Goal: Task Accomplishment & Management: Manage account settings

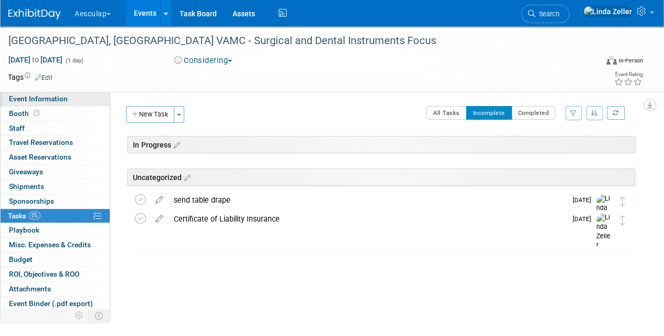
click at [25, 97] on span "Event Information" at bounding box center [38, 98] width 59 height 8
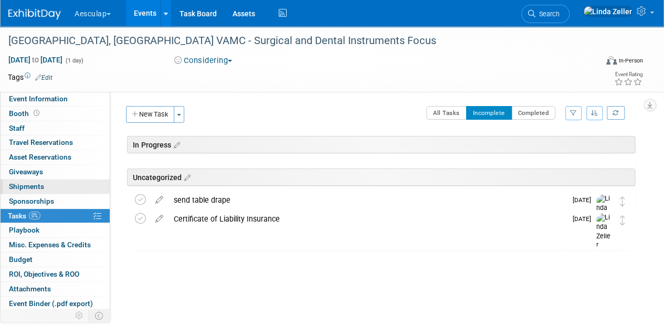
select select "In Review with Compliance"
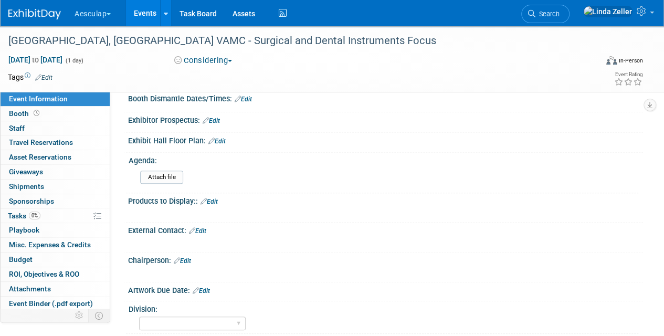
scroll to position [262, 0]
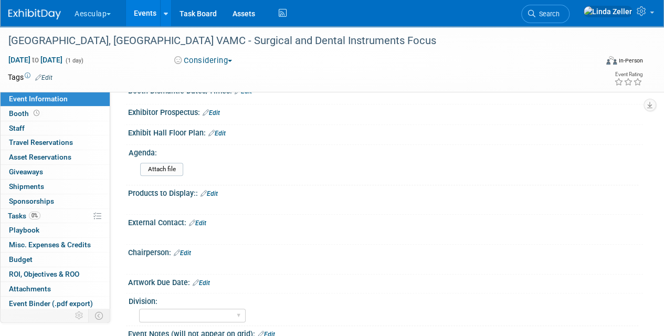
click at [186, 249] on link "Edit" at bounding box center [182, 252] width 17 height 7
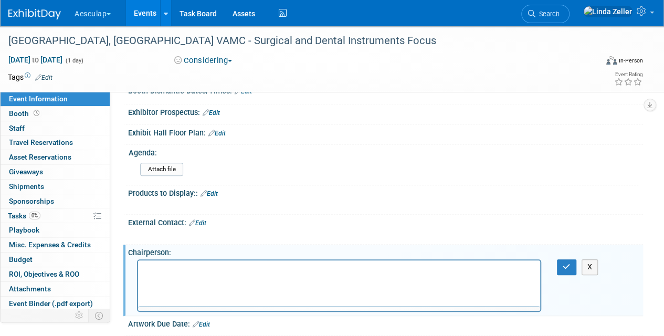
scroll to position [0, 0]
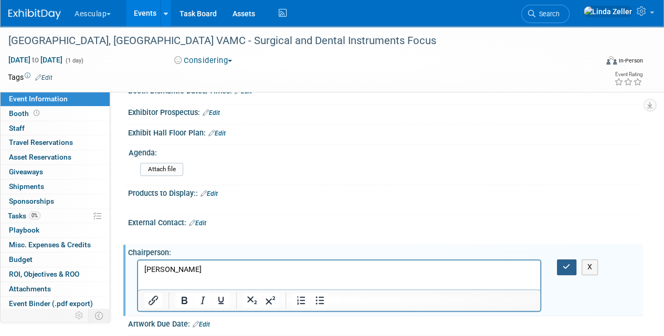
click at [557, 259] on button "button" at bounding box center [566, 266] width 19 height 15
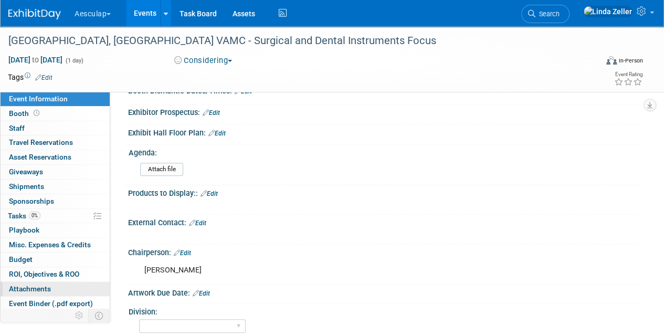
click at [22, 285] on span "Attachments 0" at bounding box center [30, 289] width 42 height 8
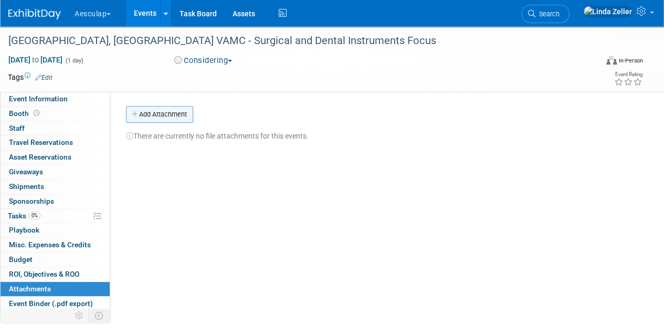
click at [162, 114] on button "Add Attachment" at bounding box center [159, 114] width 67 height 17
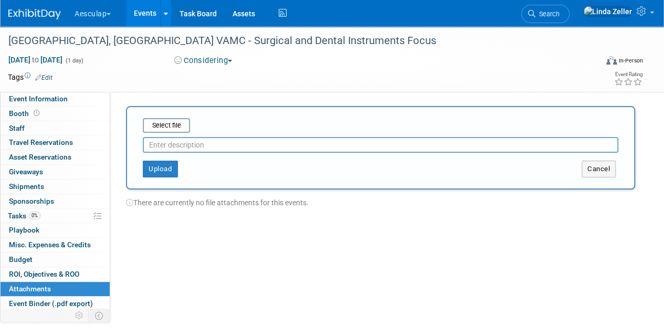
click at [168, 149] on input "text" at bounding box center [381, 145] width 476 height 16
type input "event request"
click at [157, 165] on button "Upload" at bounding box center [160, 169] width 35 height 17
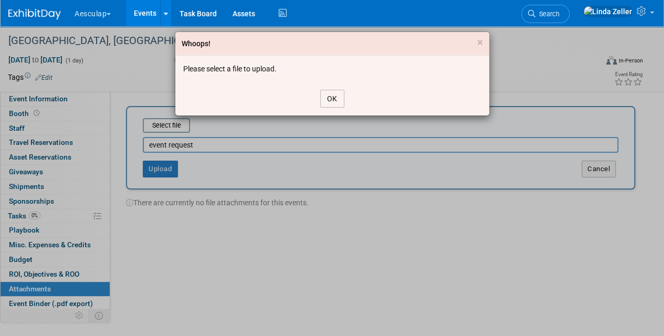
click at [331, 100] on button "OK" at bounding box center [332, 99] width 24 height 18
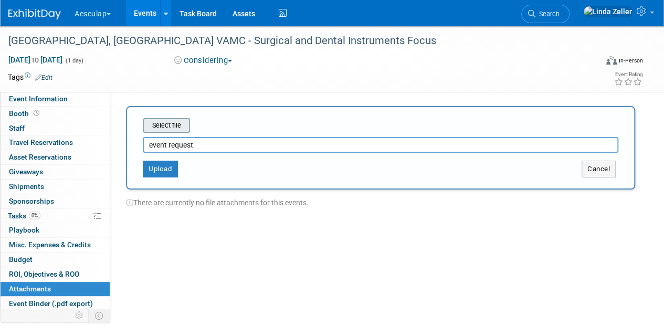
click at [168, 129] on input "file" at bounding box center [126, 125] width 125 height 13
click at [163, 130] on input "file" at bounding box center [126, 125] width 125 height 13
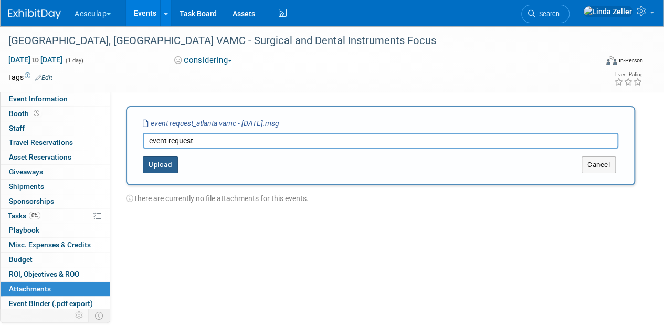
click at [155, 165] on button "Upload" at bounding box center [160, 164] width 35 height 17
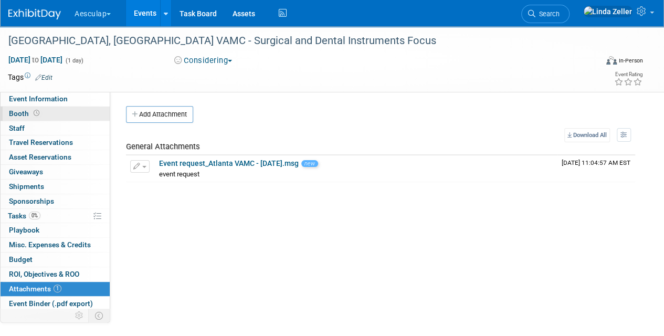
click at [17, 117] on span "Booth" at bounding box center [25, 113] width 33 height 8
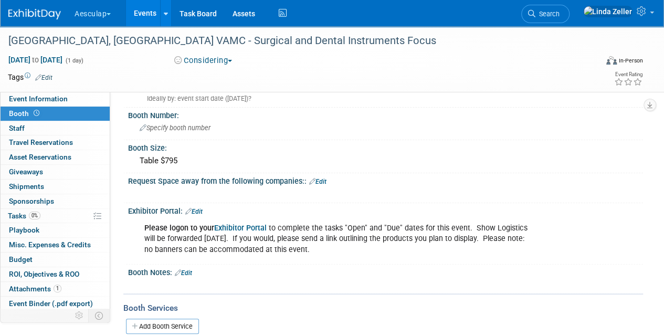
scroll to position [52, 0]
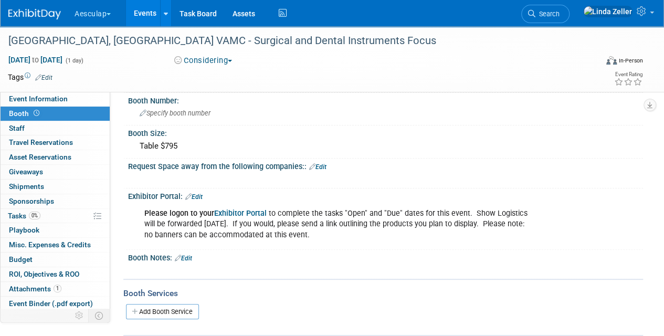
click at [196, 196] on link "Edit" at bounding box center [193, 196] width 17 height 7
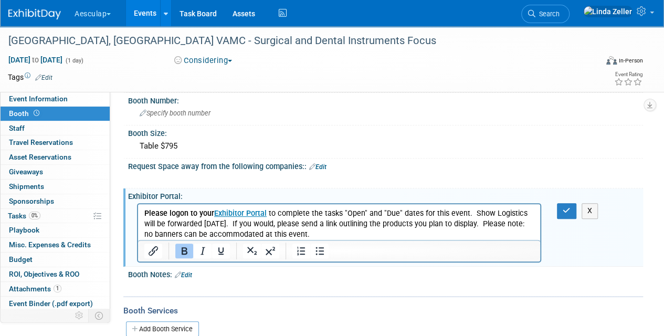
scroll to position [0, 0]
click at [311, 235] on p "Please logon to your Exhibitor Portal to complete the tasks "Open" and "Due" da…" at bounding box center [339, 223] width 390 height 31
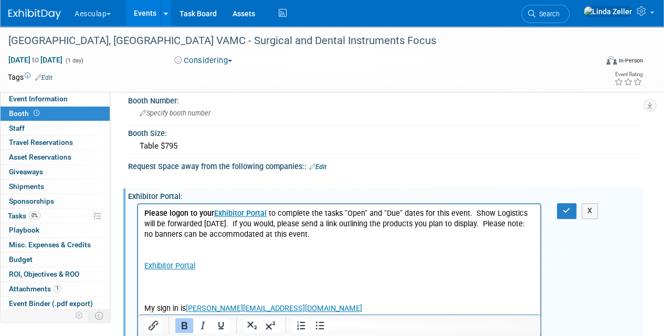
scroll to position [93, 0]
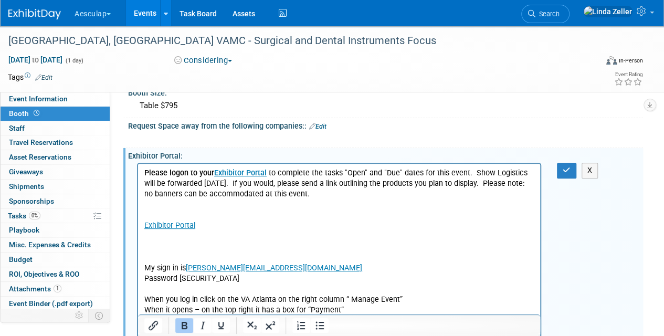
click at [155, 247] on p "Rich Text Area. Press ALT-0 for help." at bounding box center [339, 247] width 390 height 10
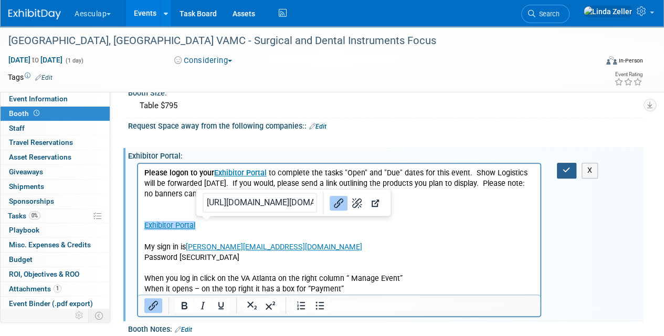
click at [561, 170] on button "button" at bounding box center [566, 170] width 19 height 15
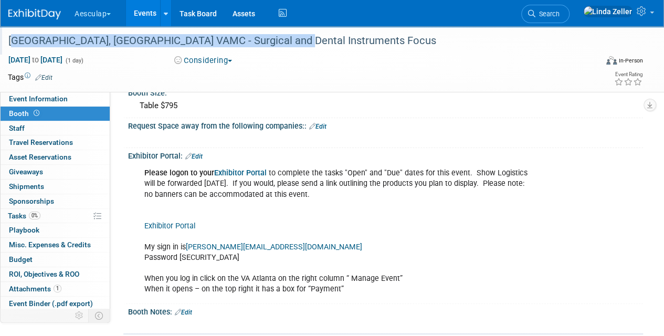
drag, startPoint x: 292, startPoint y: 44, endPoint x: 8, endPoint y: 40, distance: 283.5
click at [8, 40] on div "[GEOGRAPHIC_DATA], [GEOGRAPHIC_DATA] VAMC - Surgical and Dental Instruments Foc…" at bounding box center [297, 40] width 584 height 19
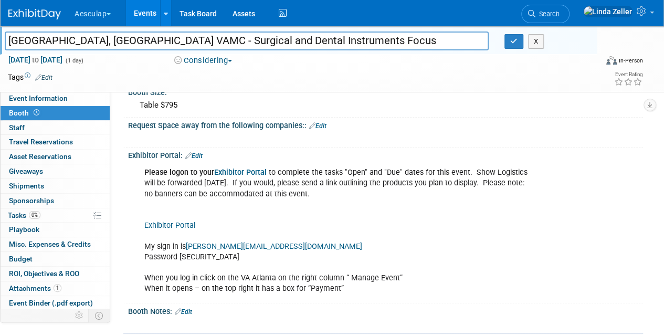
drag, startPoint x: 296, startPoint y: 43, endPoint x: 8, endPoint y: 50, distance: 287.2
click at [8, 52] on div "Atlanta, GA VAMC - Surgical and Dental Instruments Focus Atlanta, GA VAMC - Sur…" at bounding box center [298, 40] width 597 height 28
click at [513, 41] on icon "button" at bounding box center [513, 41] width 7 height 7
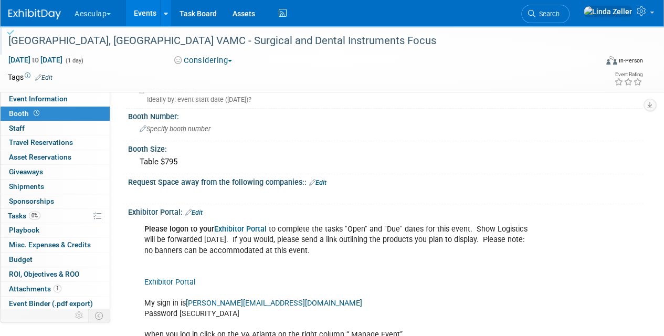
scroll to position [0, 0]
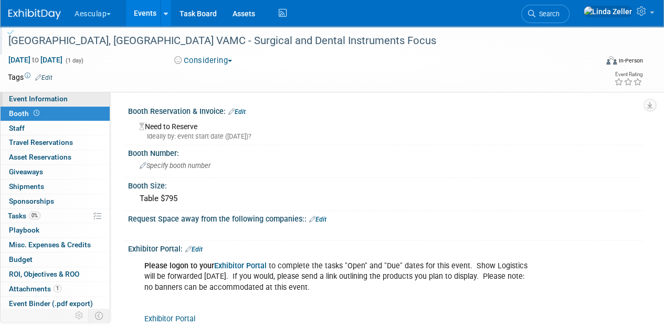
click at [22, 98] on span "Event Information" at bounding box center [38, 98] width 59 height 8
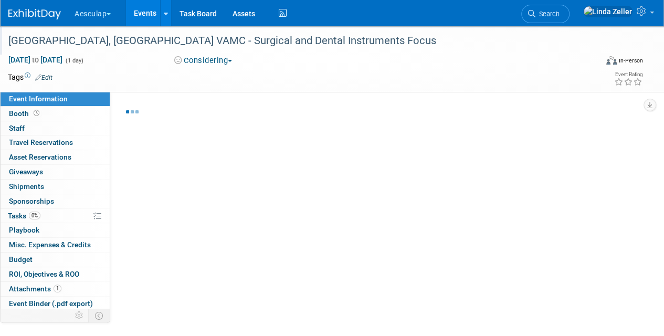
select select "In Review with Compliance"
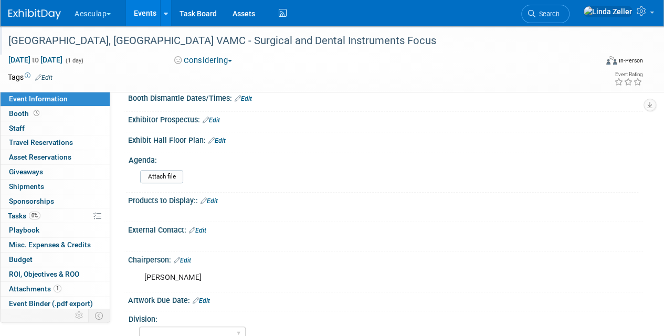
scroll to position [262, 0]
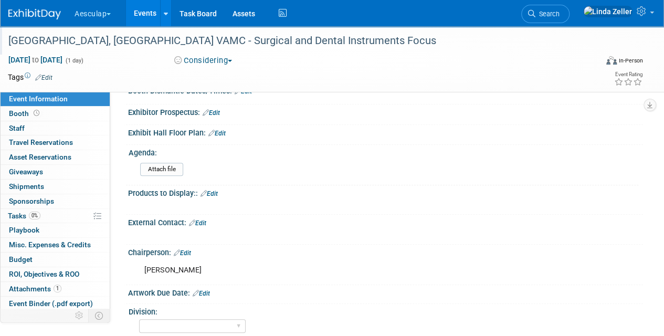
click at [205, 219] on link "Edit" at bounding box center [197, 222] width 17 height 7
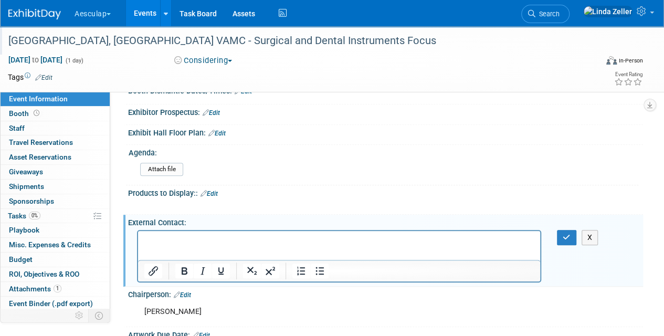
scroll to position [0, 0]
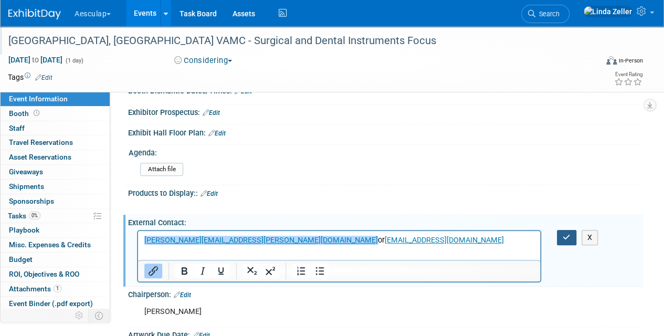
click at [566, 234] on icon "button" at bounding box center [567, 237] width 8 height 7
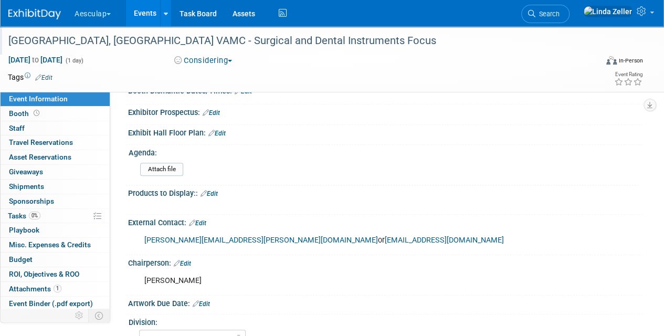
click at [215, 190] on link "Edit" at bounding box center [209, 193] width 17 height 7
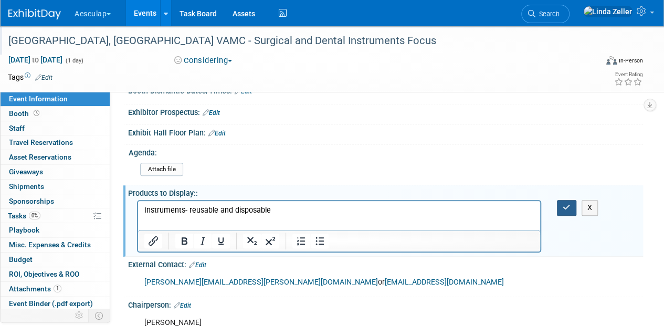
click at [565, 205] on icon "button" at bounding box center [567, 207] width 8 height 7
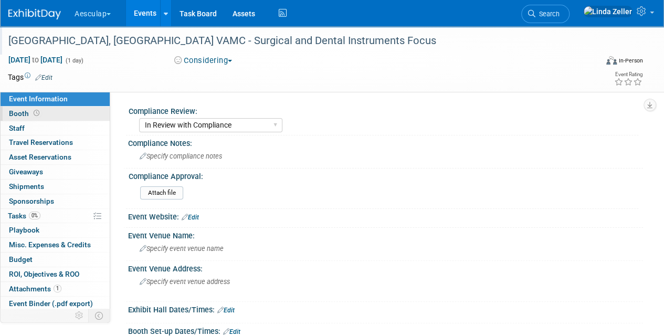
click at [37, 116] on icon at bounding box center [37, 113] width 6 height 6
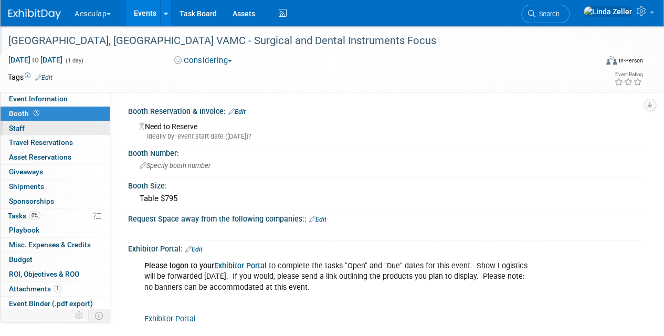
click at [18, 125] on span "Staff 0" at bounding box center [17, 128] width 16 height 8
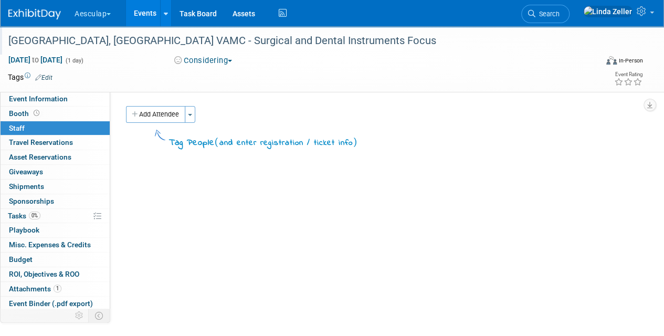
click at [169, 120] on button "Add Attendee" at bounding box center [155, 114] width 59 height 17
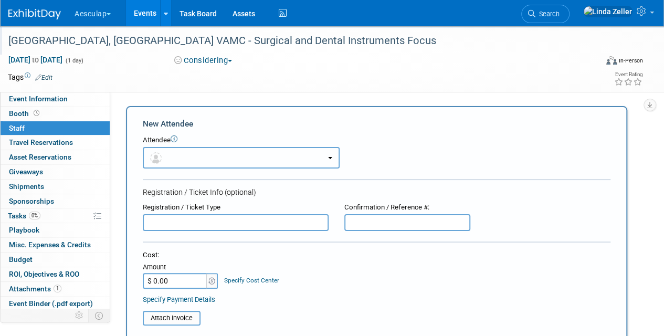
click at [177, 160] on button "button" at bounding box center [241, 158] width 197 height 22
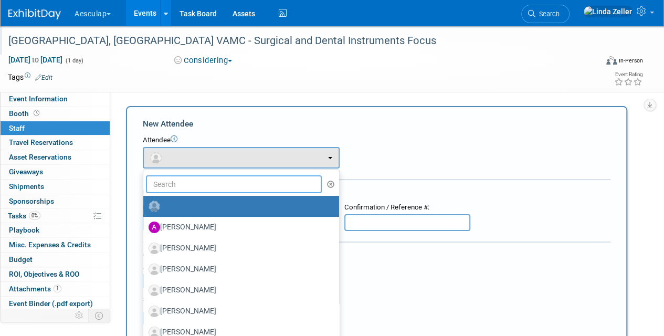
click at [171, 183] on input "text" at bounding box center [234, 184] width 176 height 18
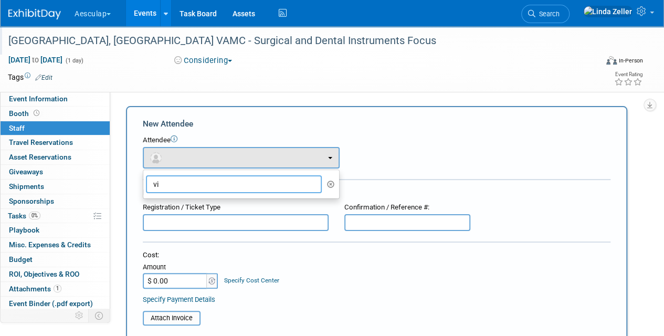
type input "v"
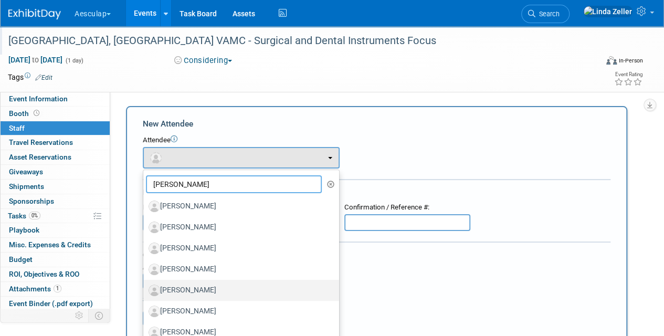
type input "michael"
click at [198, 287] on label "[PERSON_NAME]" at bounding box center [239, 290] width 180 height 17
click at [145, 287] on input "[PERSON_NAME]" at bounding box center [141, 289] width 7 height 7
select select "87e0671e-8872-4c36-93c3-4004ddaee07f"
select select "1"
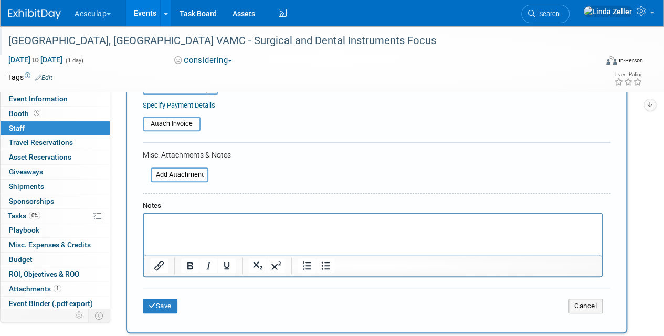
scroll to position [315, 0]
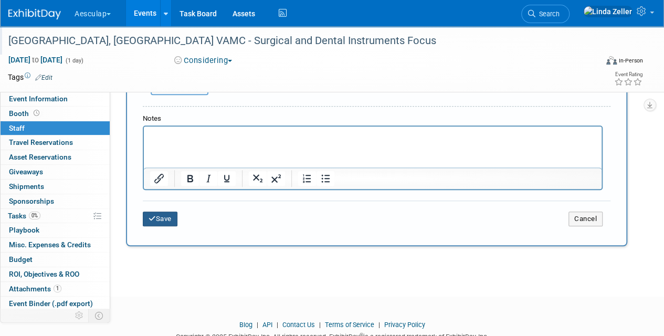
click at [162, 220] on button "Save" at bounding box center [160, 219] width 35 height 15
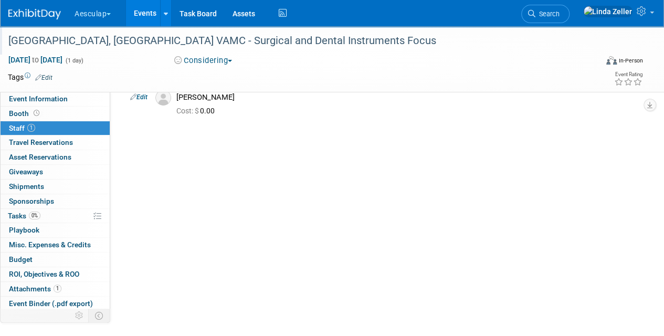
scroll to position [0, 0]
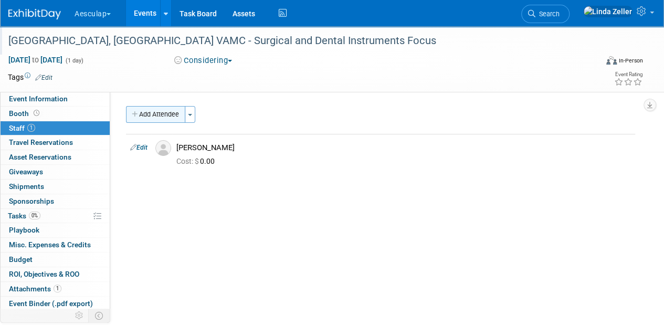
click at [157, 116] on button "Add Attendee" at bounding box center [155, 114] width 59 height 17
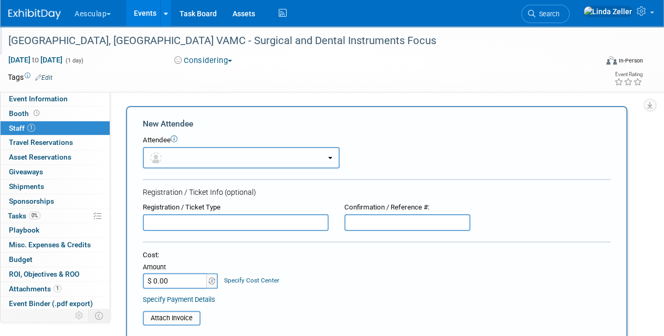
click at [178, 159] on button "button" at bounding box center [241, 158] width 197 height 22
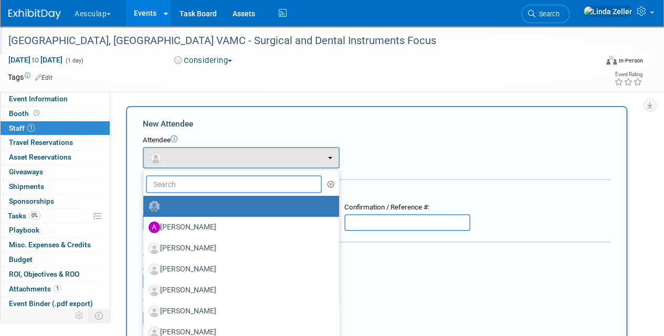
click at [182, 182] on input "text" at bounding box center [234, 184] width 176 height 18
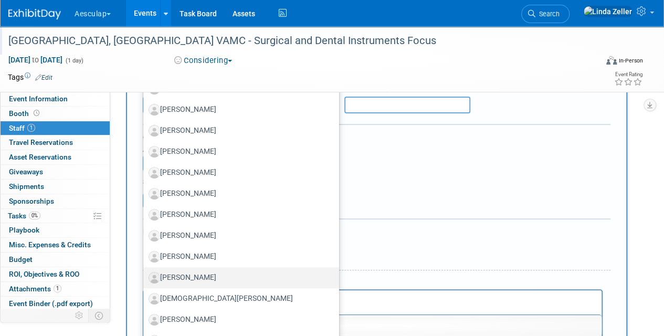
scroll to position [52, 0]
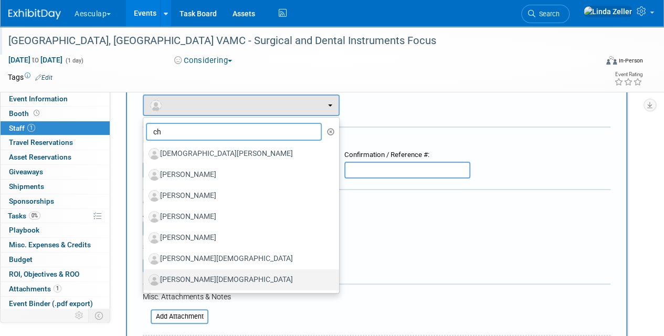
type input "c"
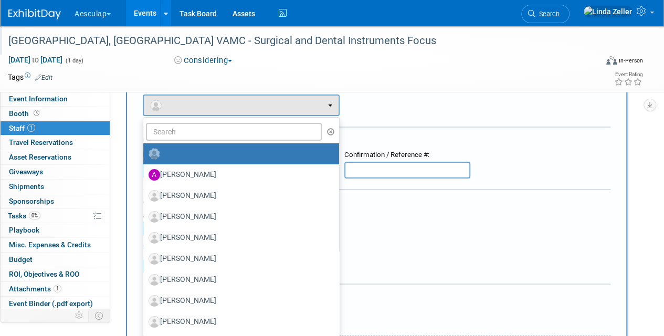
click at [327, 133] on icon "button" at bounding box center [331, 131] width 8 height 7
click at [467, 113] on div "Attendee <img src="https://www.exhibitday.com/Images/Unassigned-User-Icon.png" …" at bounding box center [377, 99] width 468 height 33
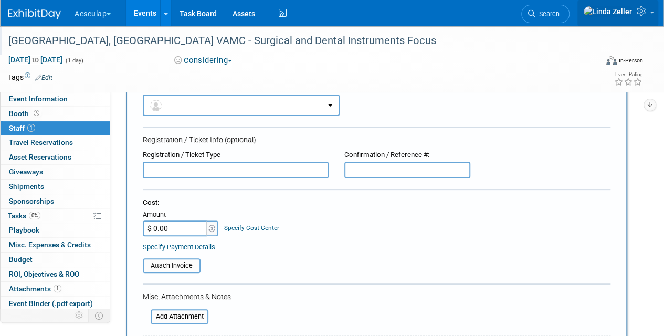
click at [642, 13] on icon at bounding box center [643, 10] width 12 height 9
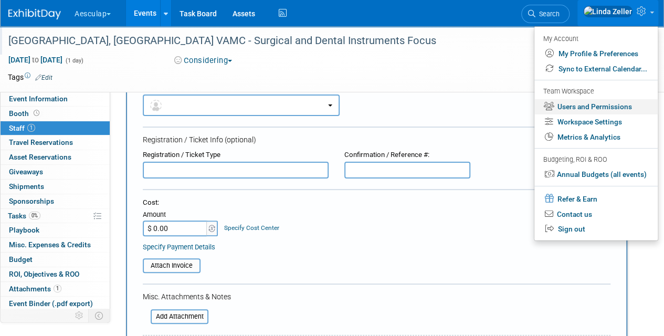
drag, startPoint x: 564, startPoint y: 106, endPoint x: 556, endPoint y: 102, distance: 8.5
click at [563, 106] on link "Users and Permissions" at bounding box center [595, 106] width 123 height 15
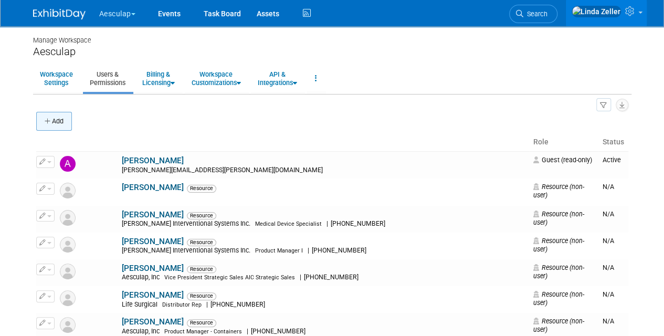
click at [56, 122] on button "Add" at bounding box center [54, 121] width 36 height 19
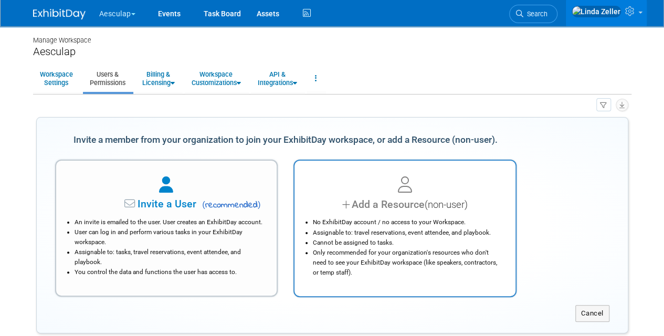
click at [367, 212] on div "No ExhibitDay account / no access to your Workspace. Assignable to: travel rese…" at bounding box center [405, 244] width 195 height 65
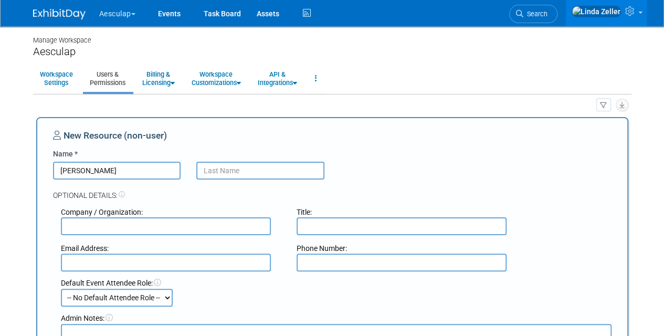
type input "Viola"
type input "Sar"
click at [314, 227] on input "text" at bounding box center [402, 226] width 210 height 18
drag, startPoint x: 313, startPoint y: 227, endPoint x: 192, endPoint y: 262, distance: 125.9
click at [160, 225] on input "text" at bounding box center [166, 226] width 210 height 18
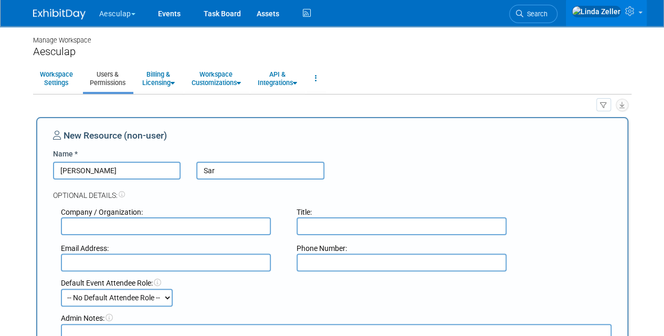
click at [138, 258] on input "text" at bounding box center [166, 263] width 210 height 18
paste input "viola.sarkozy@aesculapusa.com"
type input "viola.sarkozy@aesculapusa.com"
click at [218, 171] on input "Sar" at bounding box center [260, 171] width 128 height 18
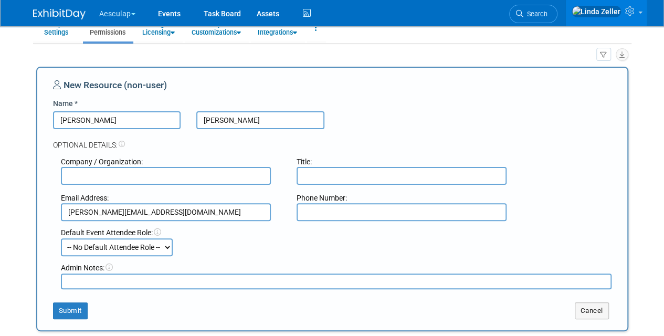
scroll to position [157, 0]
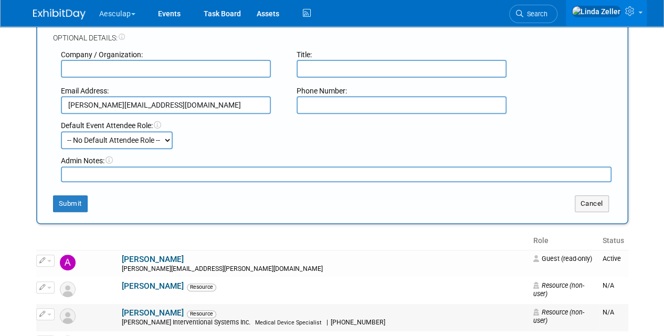
type input "Sarkozy"
click at [77, 204] on button "Submit" at bounding box center [70, 203] width 35 height 17
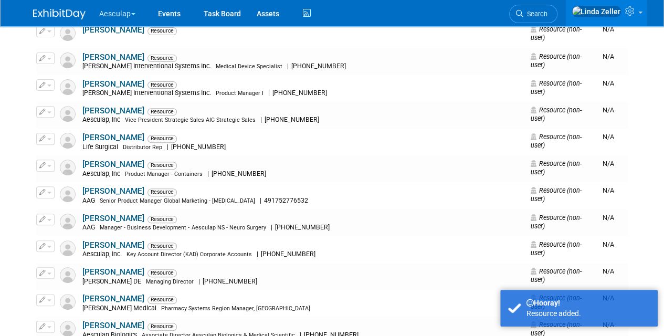
scroll to position [0, 0]
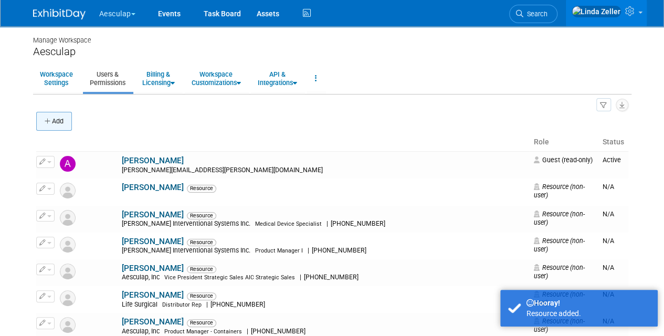
click at [49, 119] on icon "button" at bounding box center [48, 121] width 7 height 7
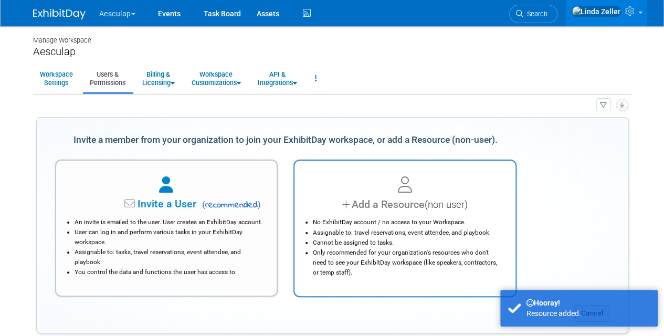
click at [390, 207] on div "Add a Resource (non-user)" at bounding box center [405, 204] width 195 height 15
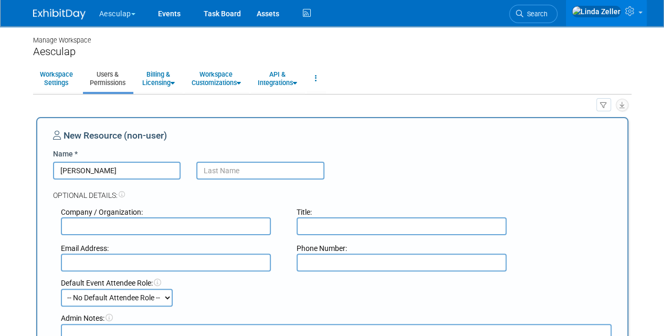
type input "Christopher"
type input "Robinson"
click at [72, 258] on input "text" at bounding box center [166, 263] width 210 height 18
paste input "christopher.robinson@aesculapusa.com"
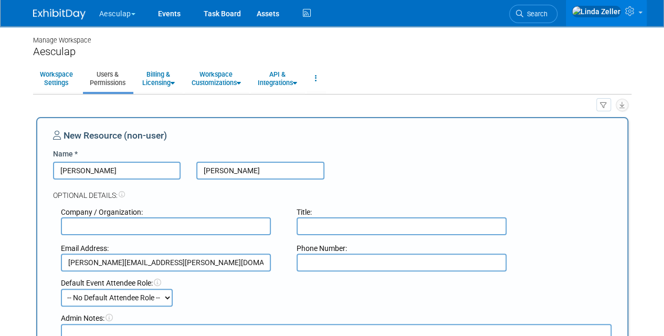
type input "christopher.robinson@aesculapusa.com"
click at [314, 229] on input "text" at bounding box center [402, 226] width 210 height 18
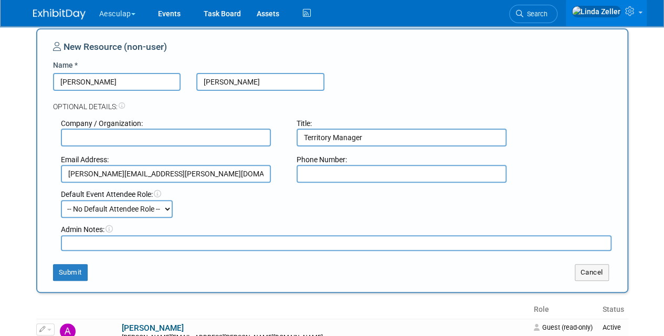
scroll to position [210, 0]
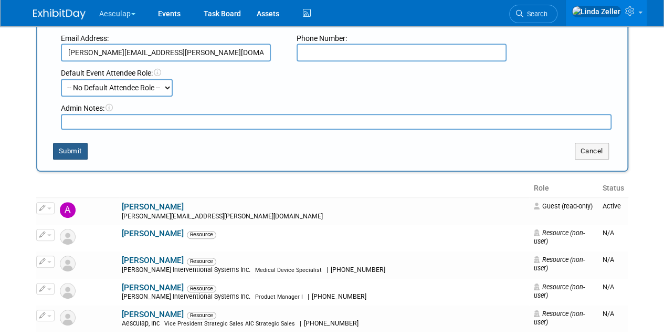
type input "Territory Manager"
click at [75, 156] on button "Submit" at bounding box center [70, 151] width 35 height 17
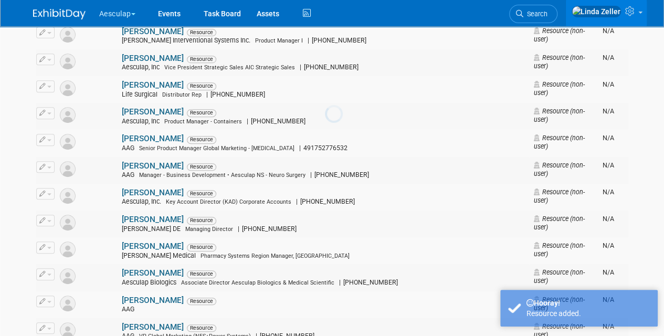
scroll to position [0, 0]
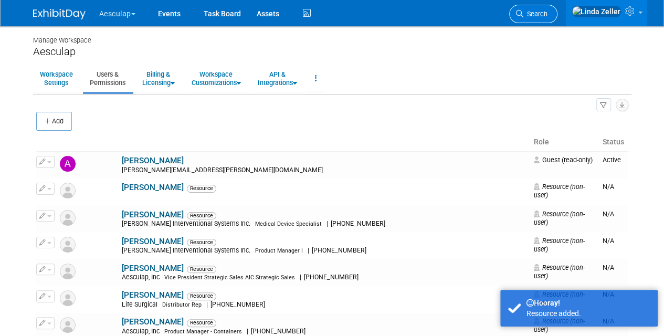
click at [547, 13] on span "Search" at bounding box center [535, 14] width 24 height 8
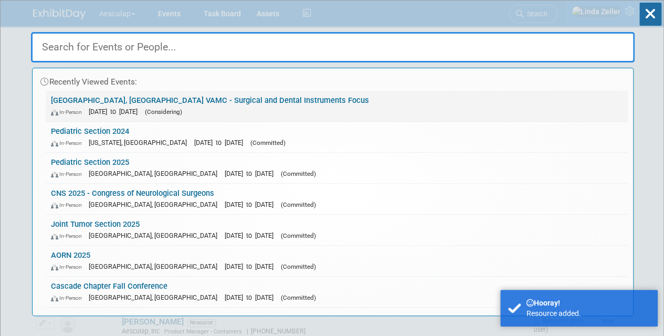
click at [94, 99] on link "Atlanta, GA VAMC - Surgical and Dental Instruments Focus In-Person Oct 21, 2025…" at bounding box center [337, 106] width 582 height 30
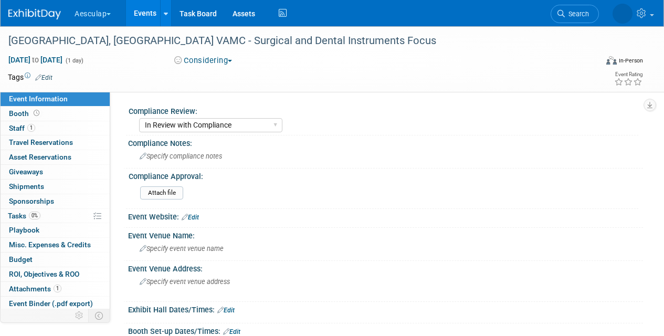
select select "In Review with Compliance"
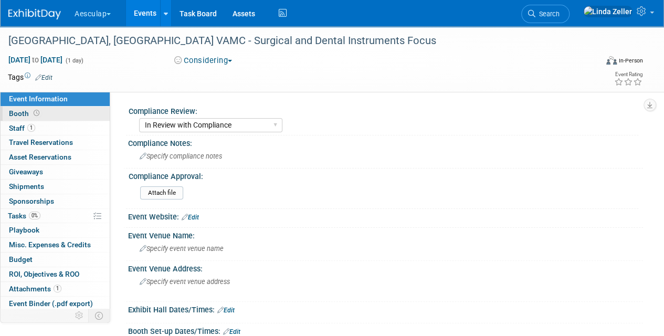
click at [25, 112] on span "Booth" at bounding box center [25, 113] width 33 height 8
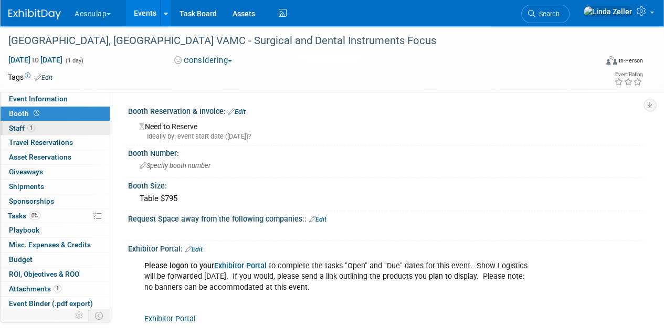
click at [19, 126] on span "Staff 1" at bounding box center [22, 128] width 26 height 8
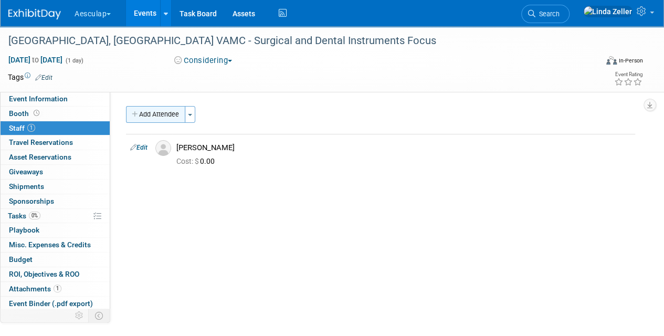
click at [160, 118] on button "Add Attendee" at bounding box center [155, 114] width 59 height 17
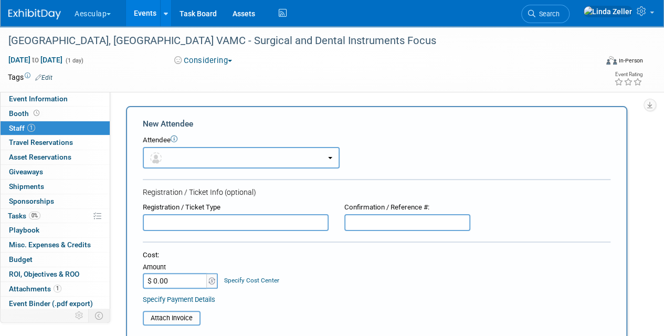
click at [174, 167] on button "button" at bounding box center [241, 158] width 197 height 22
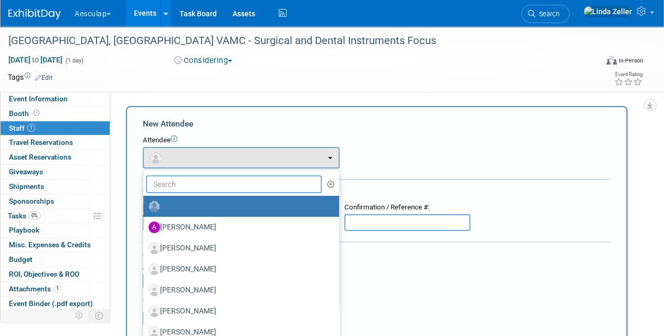
click at [175, 187] on input "text" at bounding box center [234, 184] width 176 height 18
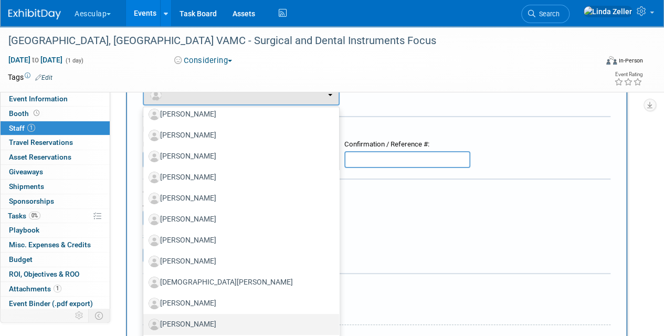
scroll to position [157, 0]
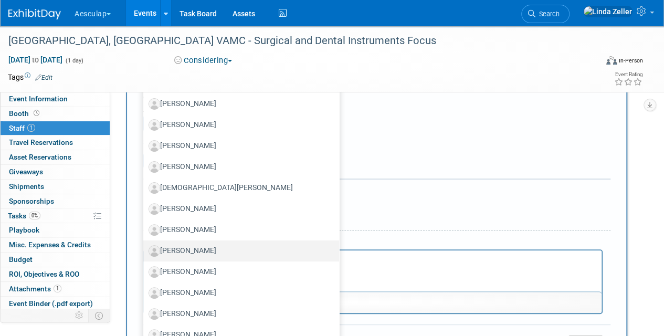
type input "chr"
click at [182, 243] on label "[PERSON_NAME]" at bounding box center [239, 251] width 180 height 17
click at [145, 246] on input "[PERSON_NAME]" at bounding box center [141, 249] width 7 height 7
select select "049e3dcf-2fc1-4f44-a2e1-ad766c305dbf"
select select "1"
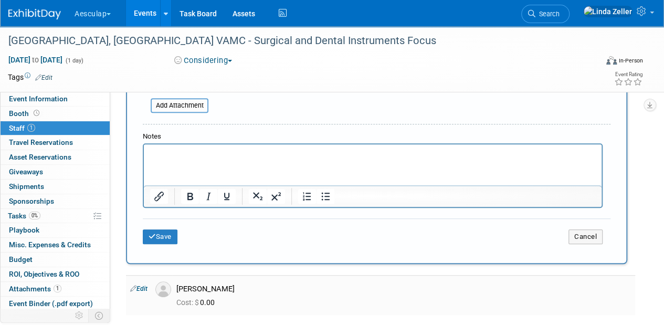
scroll to position [315, 0]
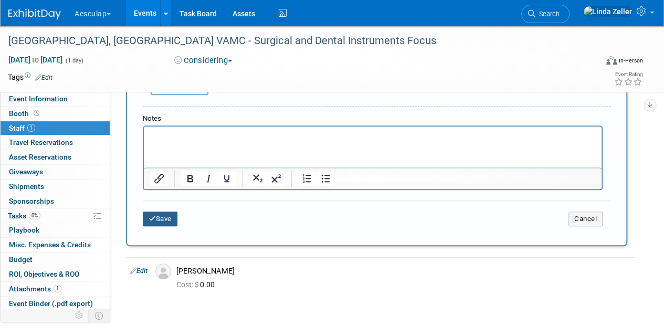
click at [163, 219] on button "Save" at bounding box center [160, 219] width 35 height 15
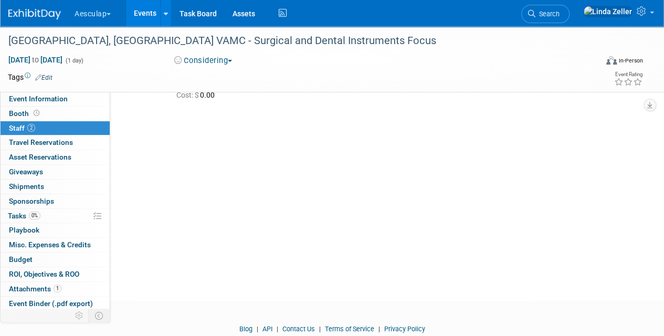
scroll to position [0, 0]
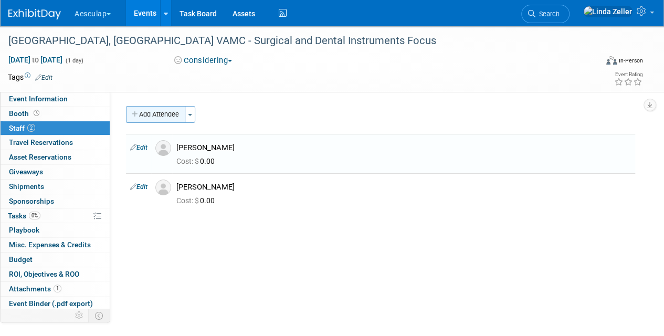
click at [170, 115] on button "Add Attendee" at bounding box center [155, 114] width 59 height 17
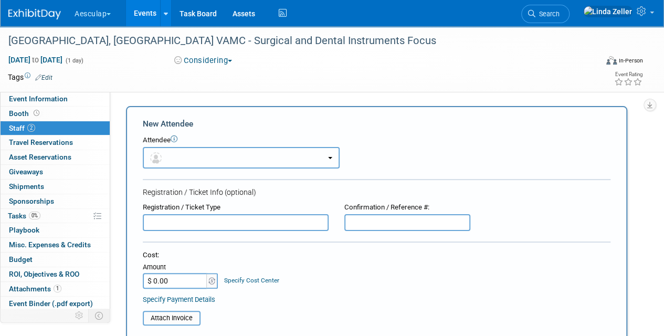
click at [169, 157] on button "button" at bounding box center [241, 158] width 197 height 22
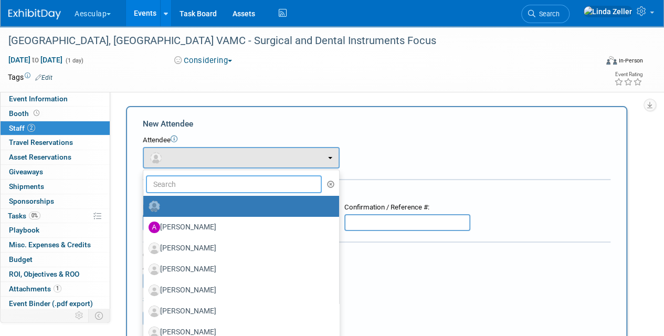
click at [172, 178] on input "text" at bounding box center [234, 184] width 176 height 18
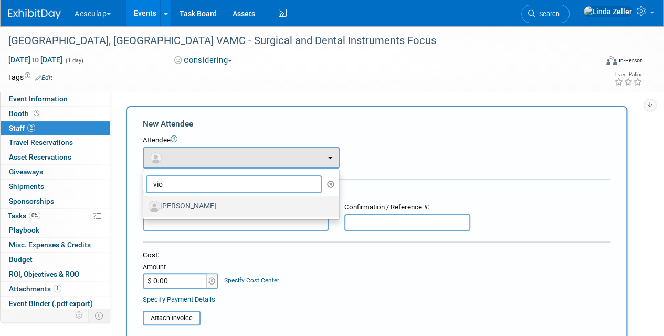
type input "vio"
click at [174, 203] on label "[PERSON_NAME]" at bounding box center [239, 206] width 180 height 17
click at [145, 203] on input "[PERSON_NAME]" at bounding box center [141, 205] width 7 height 7
select select "9d76e05b-21f8-4be2-a0d8-7cea50a281ce"
select select "1"
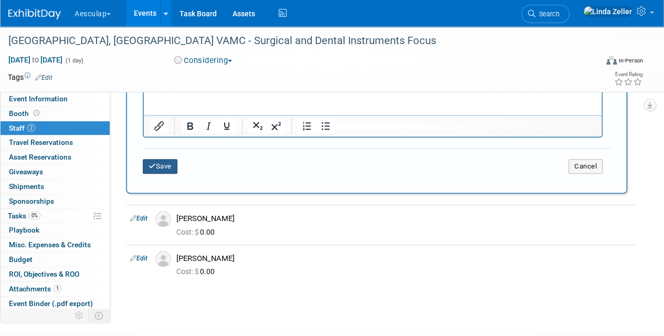
click at [152, 163] on icon "submit" at bounding box center [152, 166] width 7 height 7
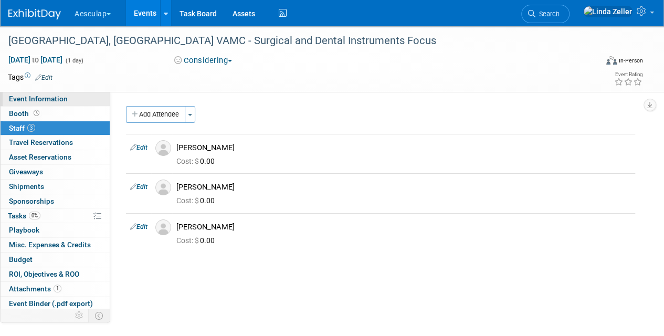
click at [28, 99] on span "Event Information" at bounding box center [38, 98] width 59 height 8
select select "In Review with Compliance"
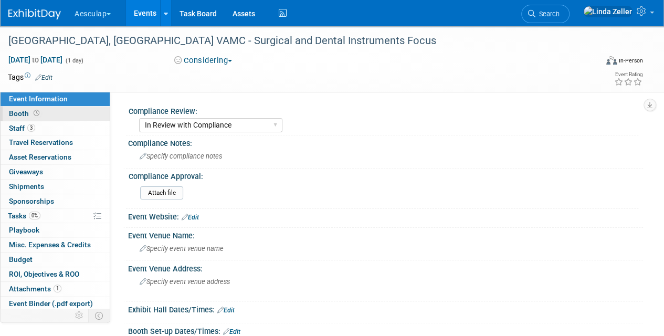
click at [23, 110] on span "Booth" at bounding box center [25, 113] width 33 height 8
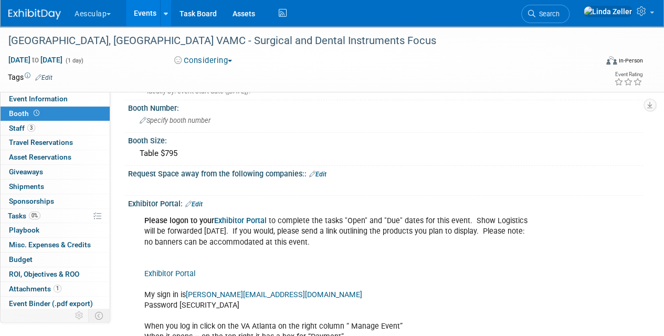
scroll to position [105, 0]
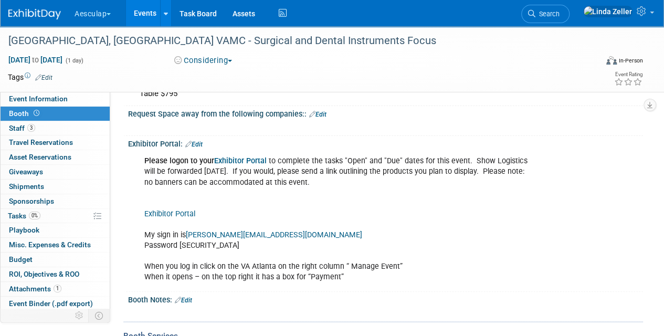
click at [226, 158] on link "Exhibitor Portal" at bounding box center [240, 160] width 52 height 9
click at [178, 212] on link "Exhibitor Portal" at bounding box center [169, 213] width 51 height 9
click at [236, 159] on link "Exhibitor Portal" at bounding box center [240, 160] width 52 height 9
